Goal: Task Accomplishment & Management: Complete application form

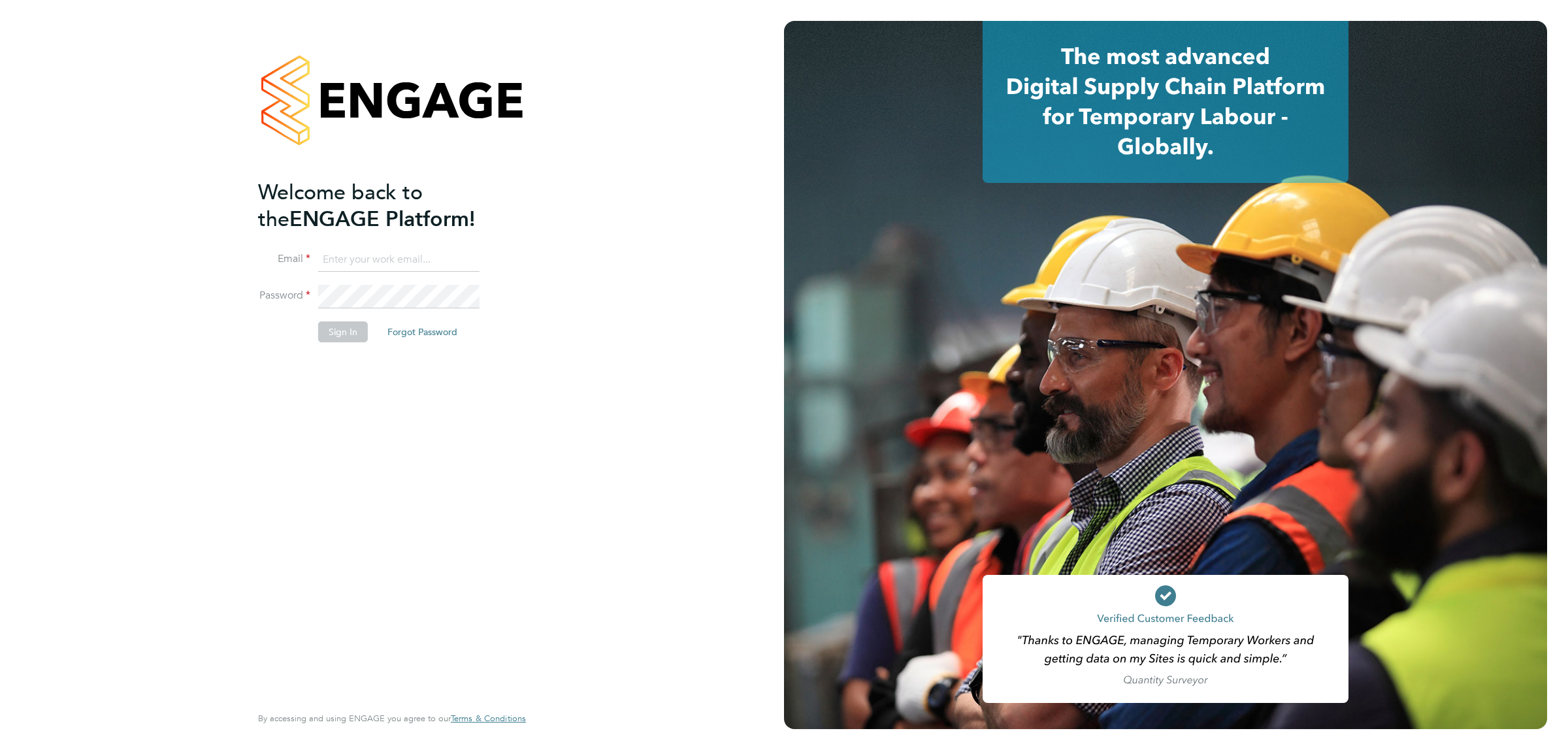
type input "[EMAIL_ADDRESS][DOMAIN_NAME]"
click at [334, 326] on button "Sign In" at bounding box center [343, 331] width 50 height 21
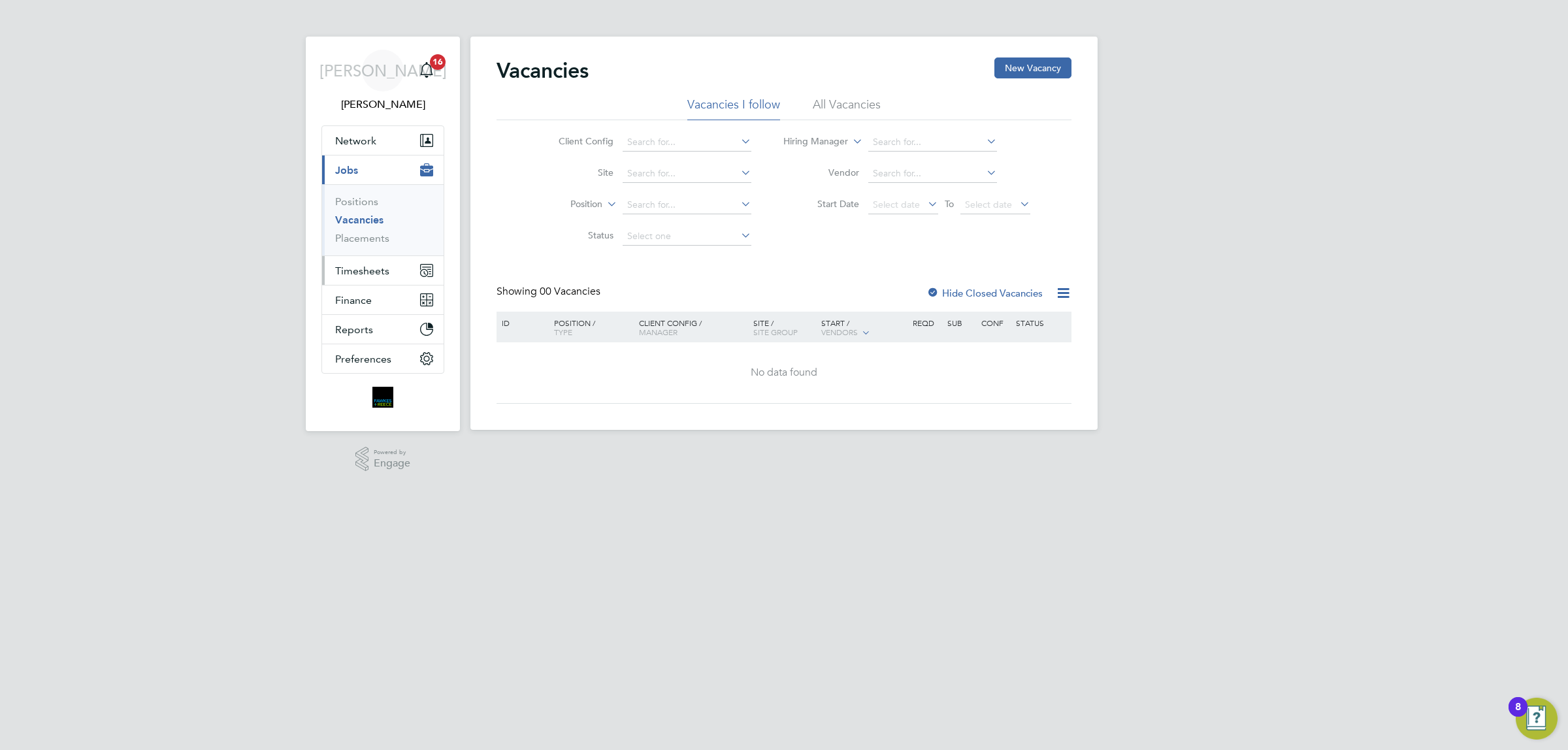
click at [363, 267] on span "Timesheets" at bounding box center [362, 271] width 55 height 13
click at [379, 229] on link "Timesheets" at bounding box center [362, 231] width 55 height 13
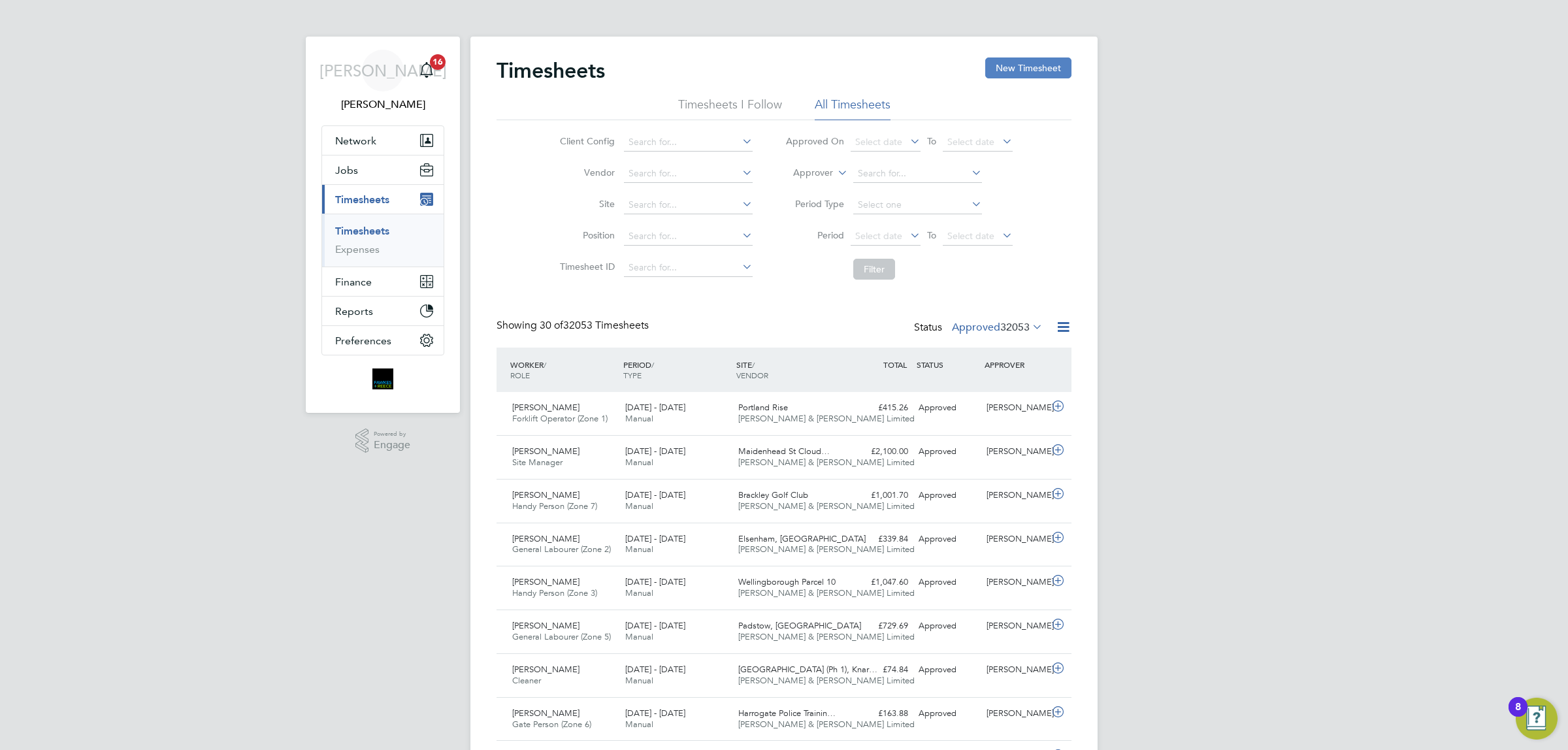
click at [1050, 67] on button "New Timesheet" at bounding box center [1027, 67] width 86 height 21
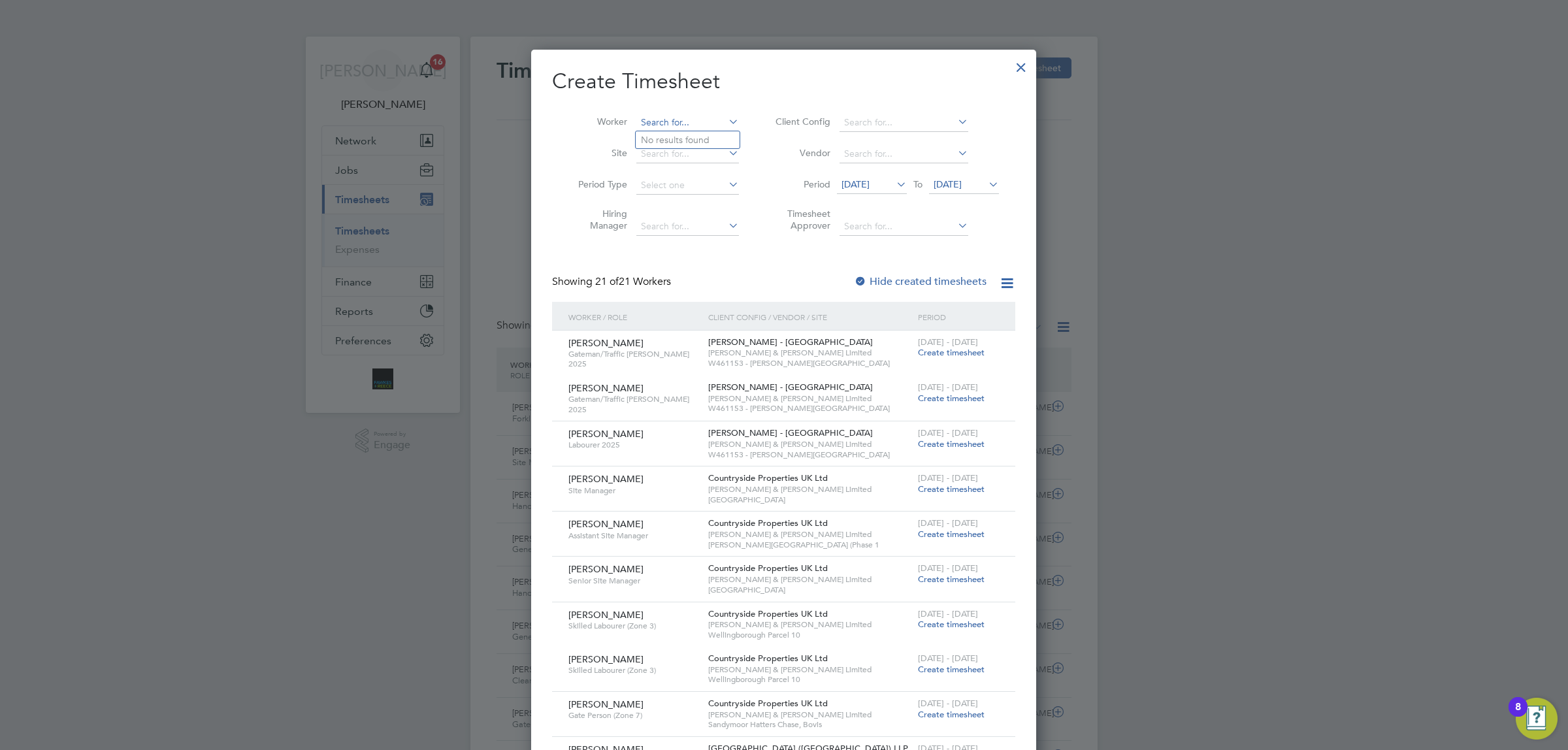
click at [674, 116] on input at bounding box center [687, 123] width 102 height 18
click at [693, 145] on b "Srik" at bounding box center [690, 140] width 16 height 11
type input "Kowdham Srikumar"
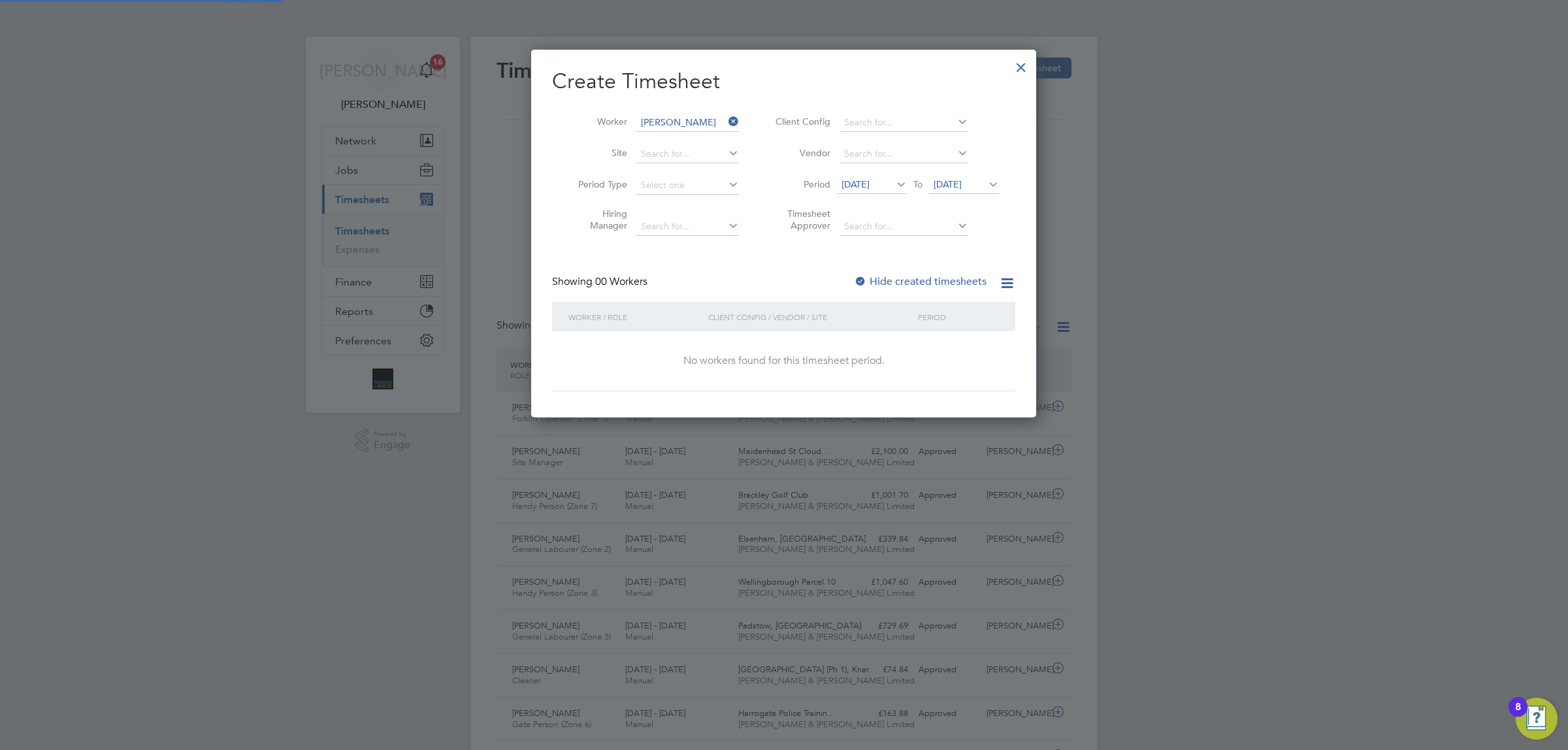
scroll to position [5, 5]
click at [962, 181] on span "21 Aug 2025" at bounding box center [947, 185] width 28 height 12
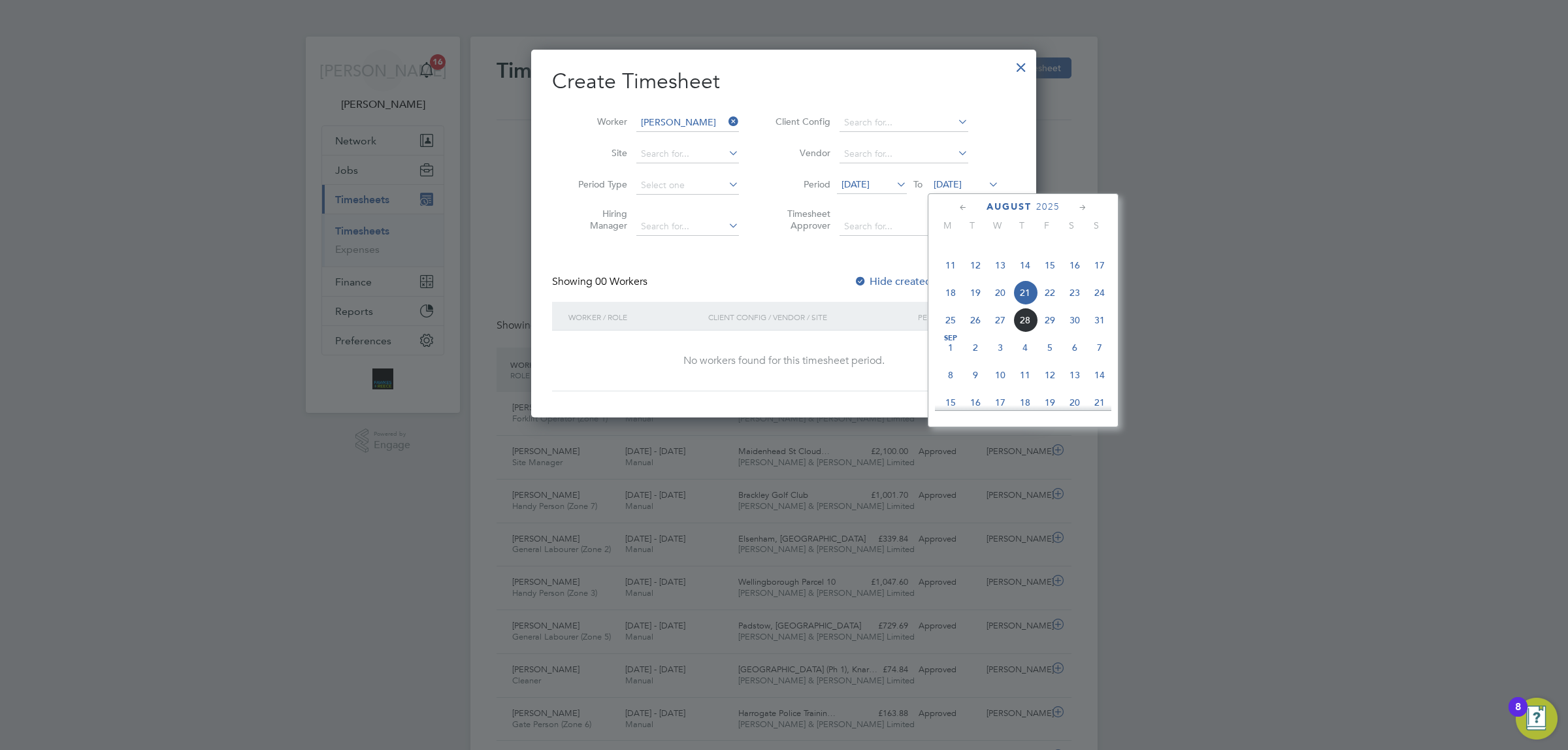
click at [1096, 306] on span "24" at bounding box center [1099, 293] width 25 height 25
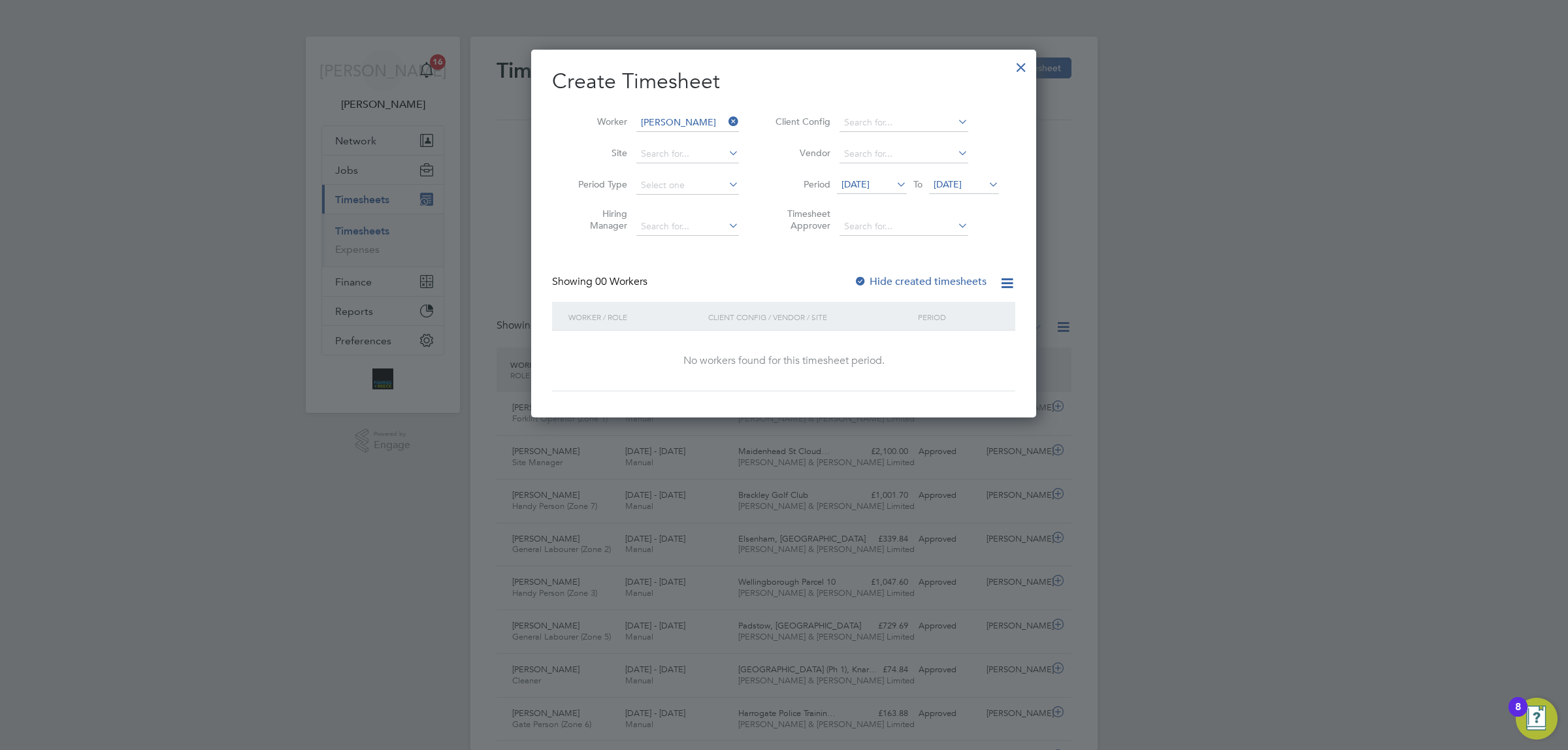
click at [861, 281] on div at bounding box center [860, 282] width 13 height 13
click at [964, 175] on li "Period 14 Aug 2025 To 24 Aug 2025" at bounding box center [885, 186] width 260 height 32
click at [962, 181] on span "24 Aug 2025" at bounding box center [947, 185] width 28 height 12
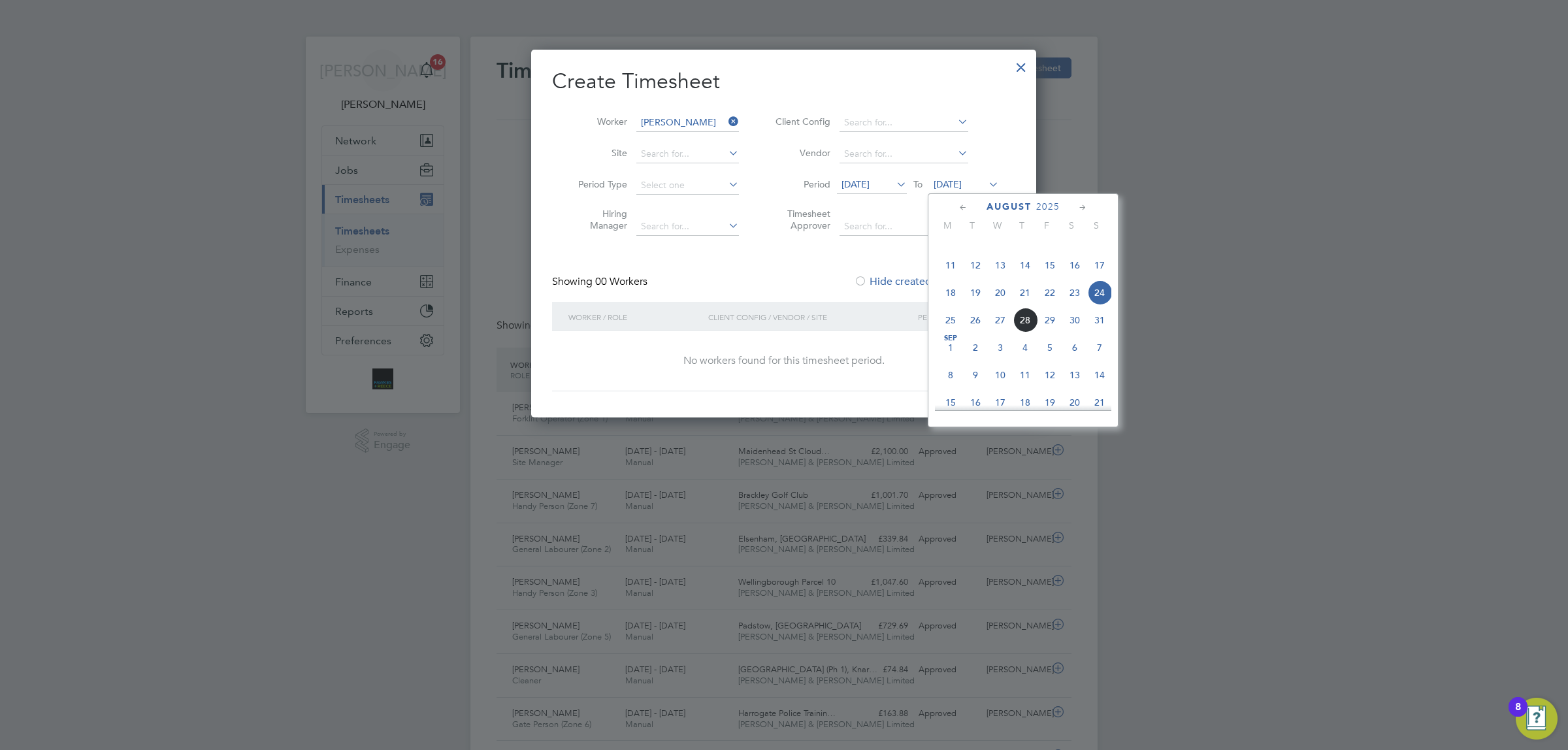
click at [1101, 306] on span "24" at bounding box center [1099, 293] width 25 height 25
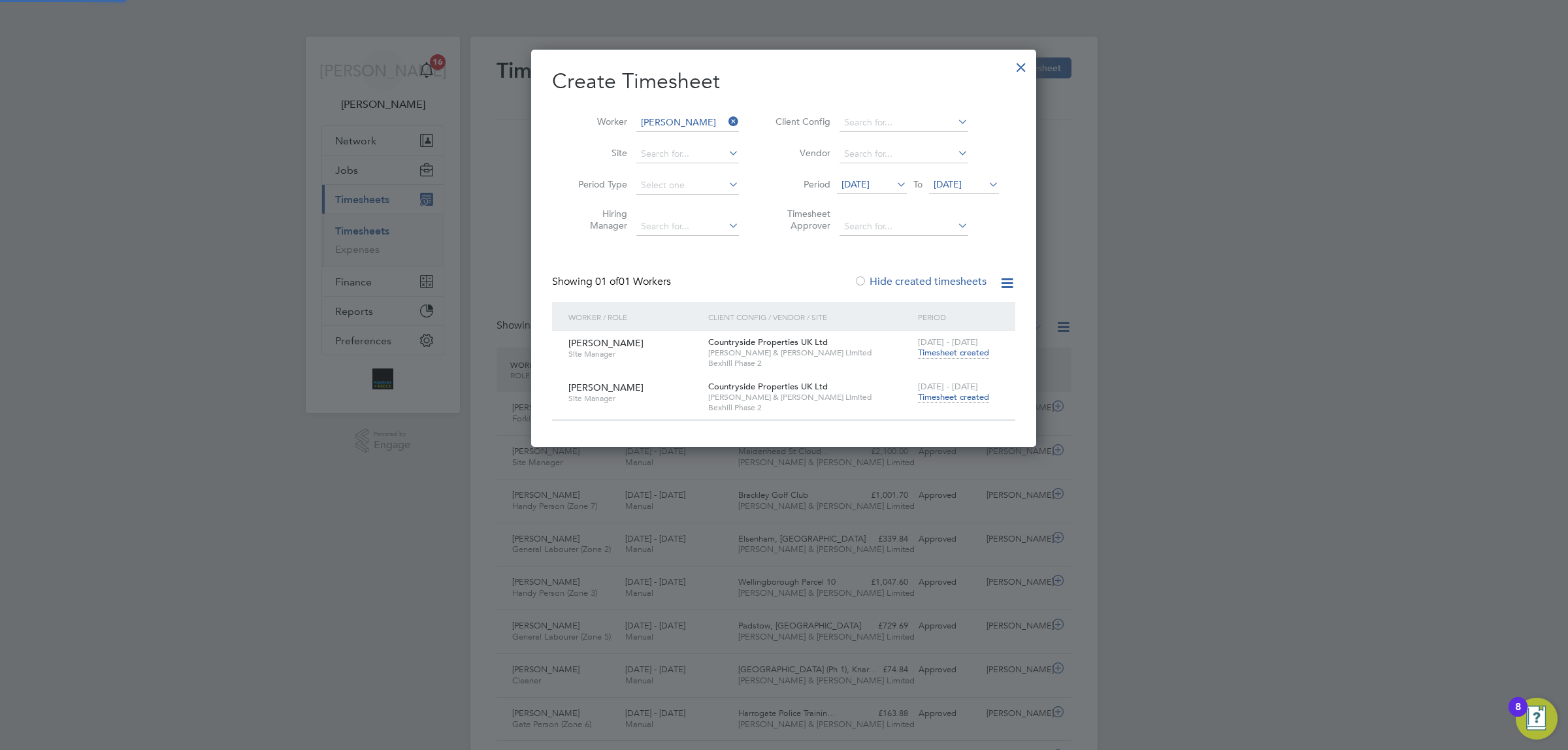
scroll to position [7, 5]
click at [941, 409] on div "18 - 24 Aug 2025 Timesheet created" at bounding box center [958, 393] width 87 height 36
click at [959, 394] on span "Timesheet created" at bounding box center [953, 398] width 71 height 12
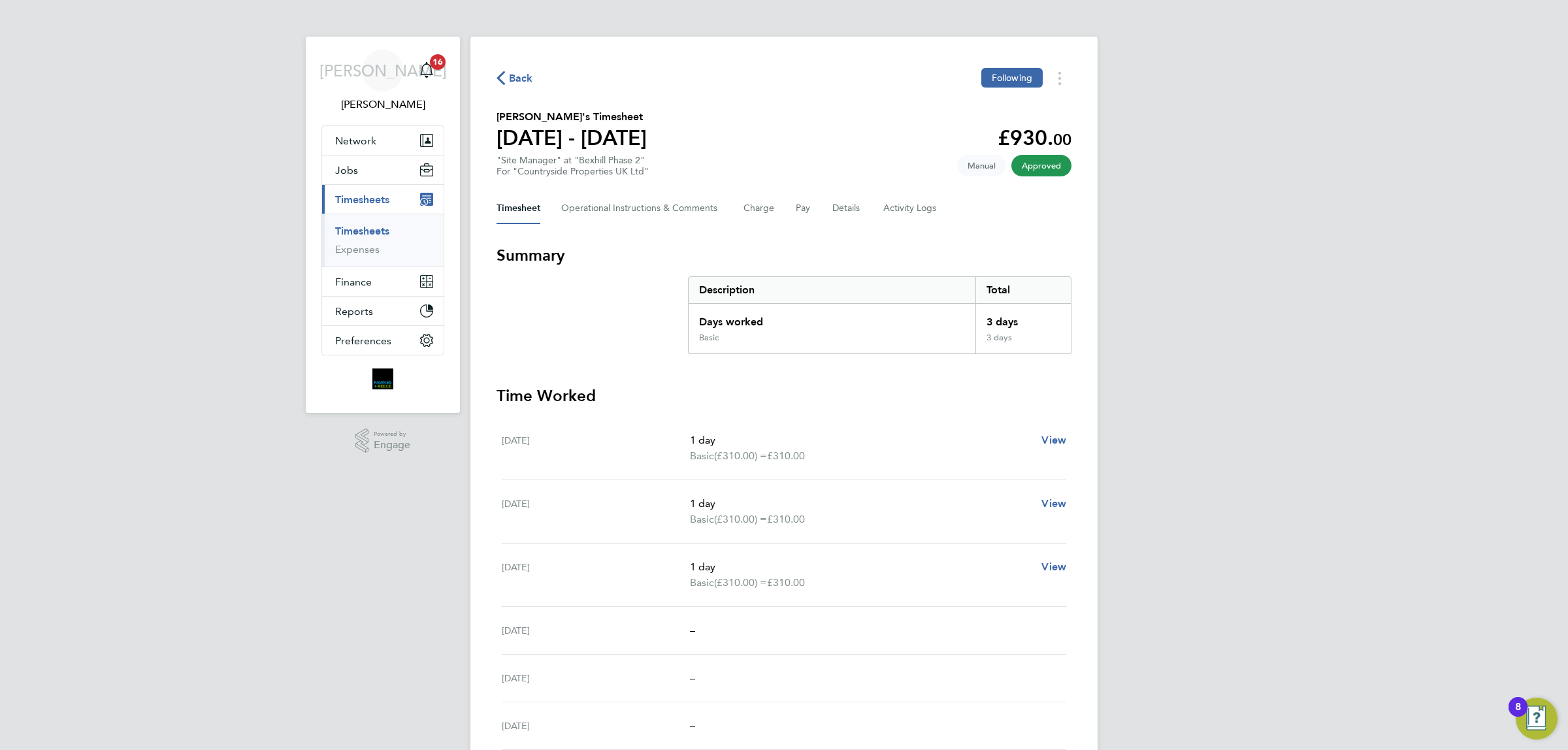
click at [516, 72] on span "Back" at bounding box center [521, 78] width 24 height 16
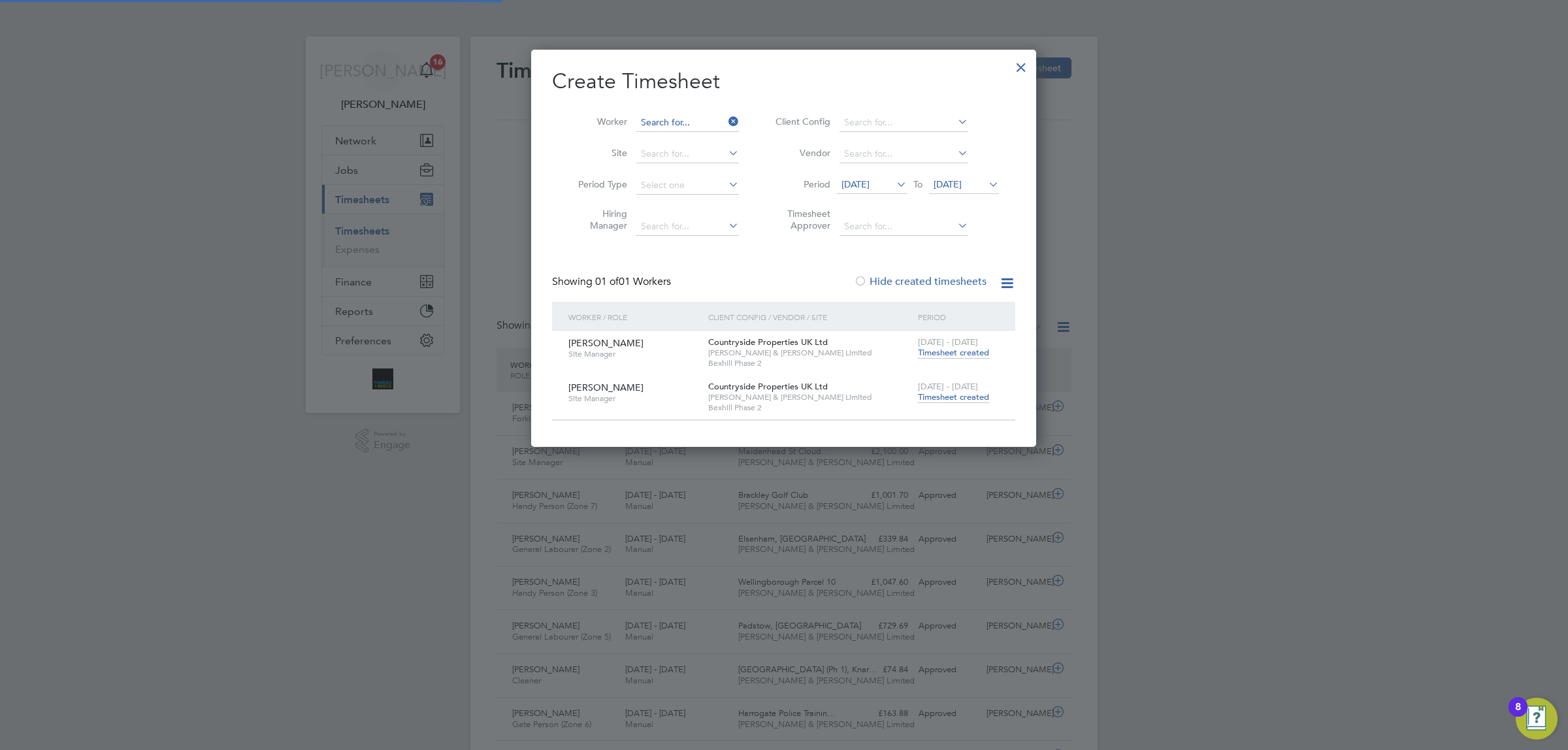
scroll to position [33, 113]
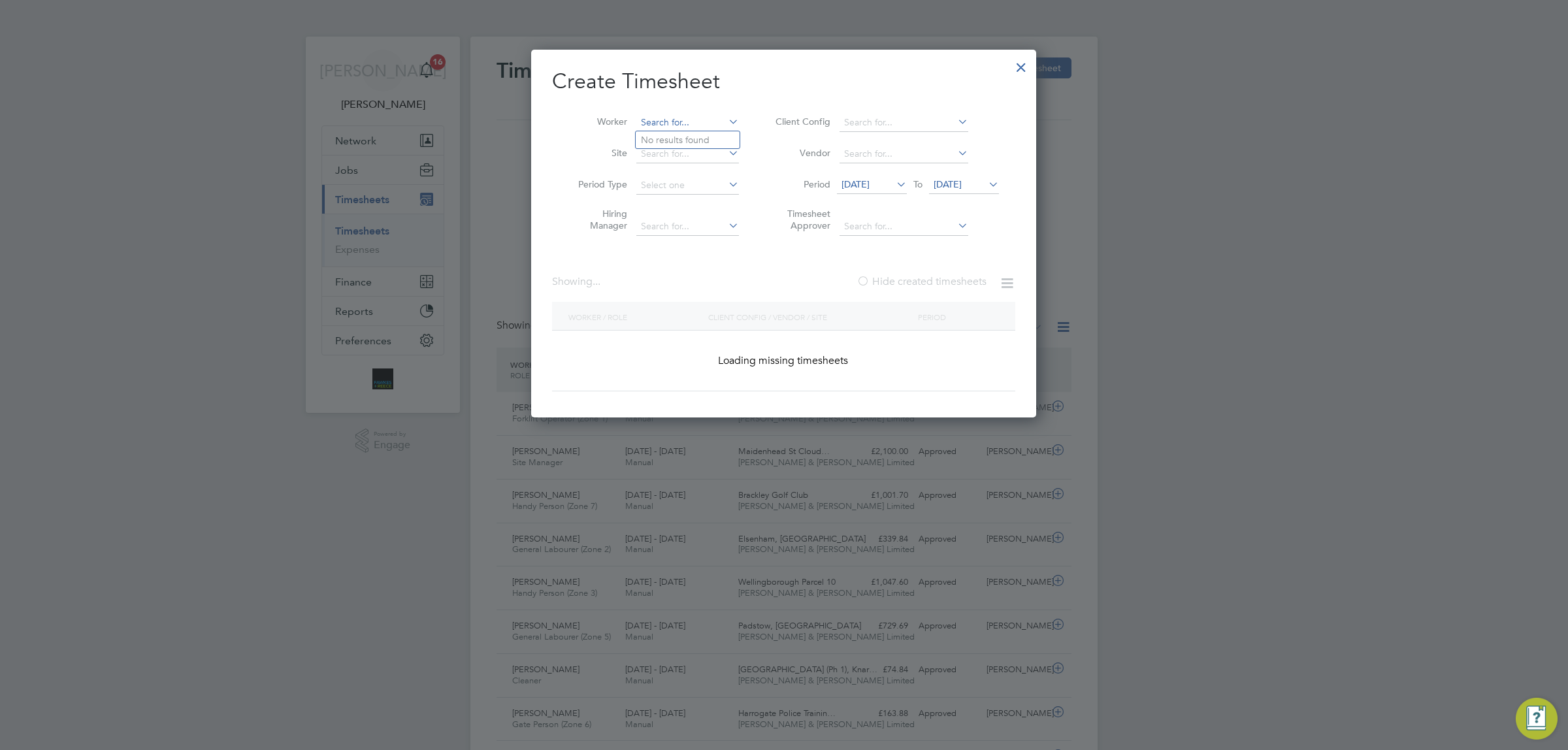
click at [702, 119] on input at bounding box center [687, 123] width 102 height 18
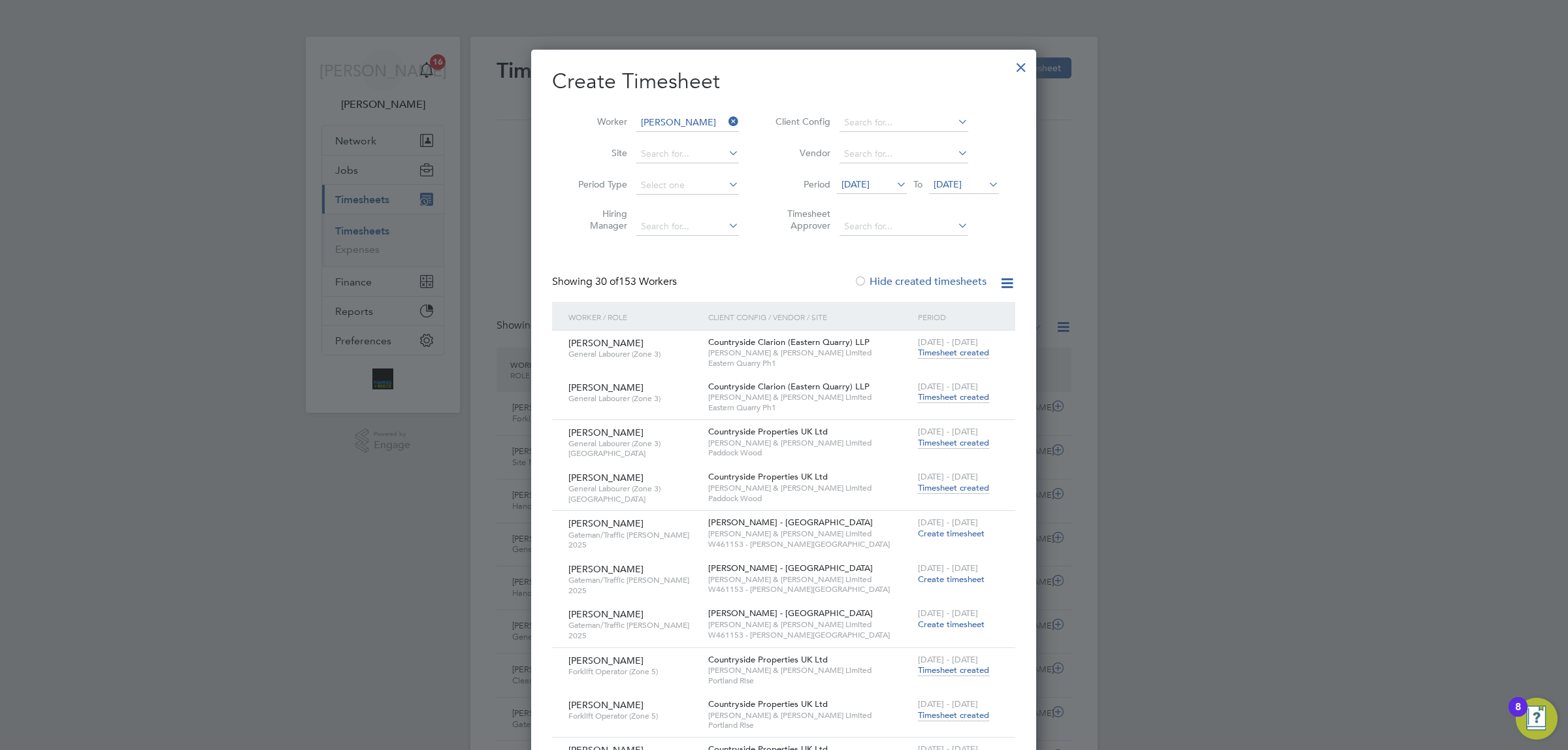
click at [694, 138] on li "Martin Wr ight" at bounding box center [694, 140] width 118 height 18
type input "Martin Wright"
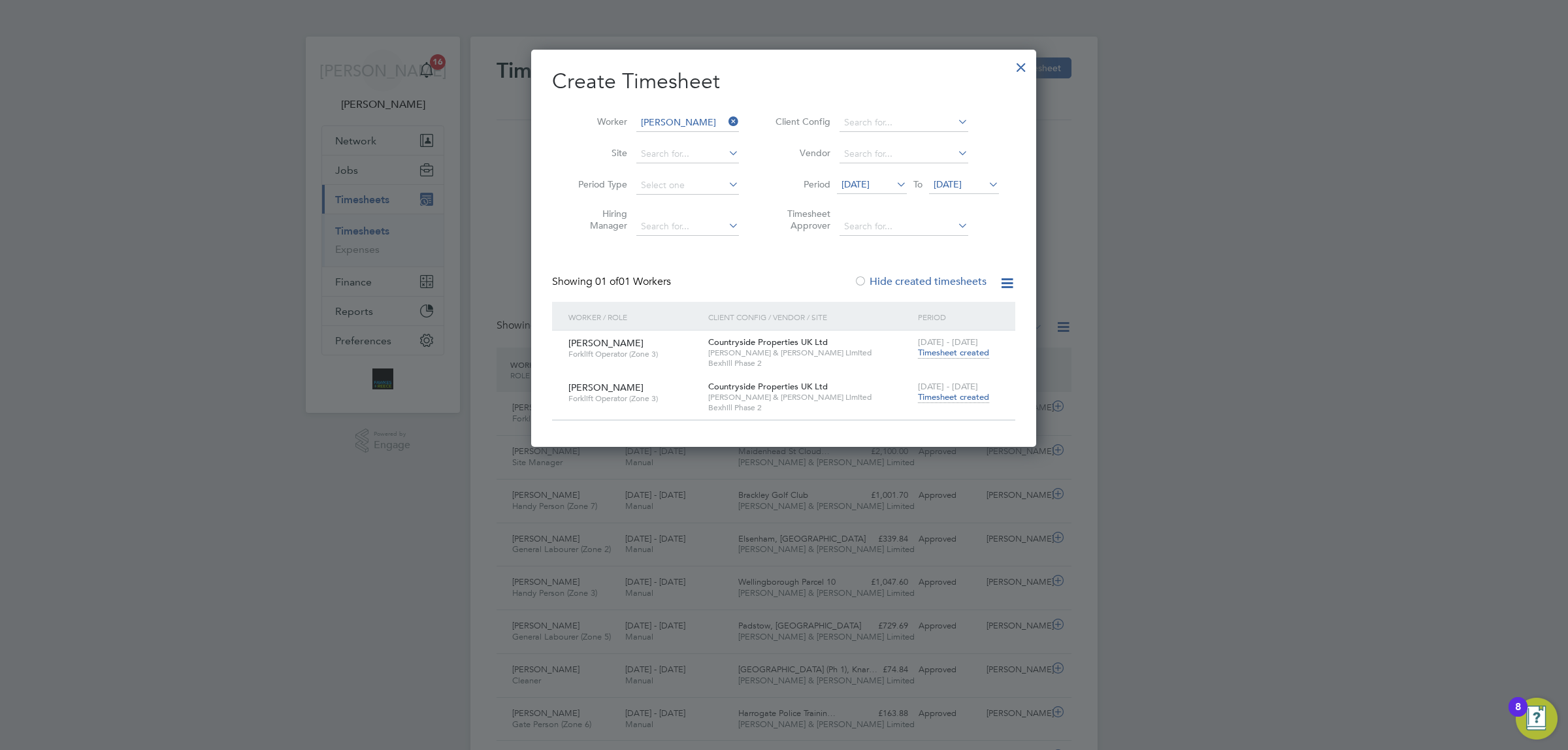
click at [968, 394] on span "Timesheet created" at bounding box center [953, 398] width 71 height 12
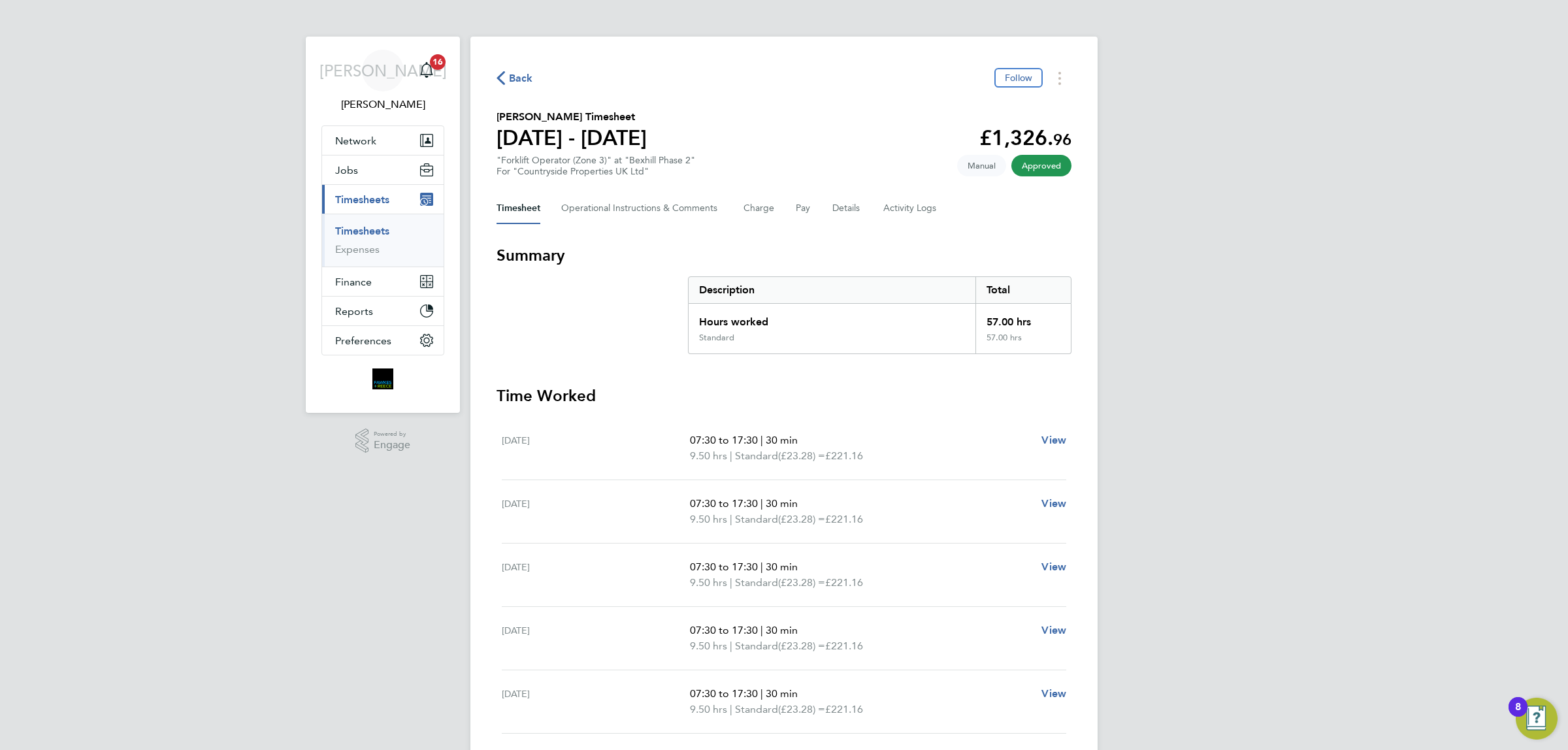
click at [524, 76] on span "Back" at bounding box center [521, 78] width 24 height 16
